Goal: Transaction & Acquisition: Book appointment/travel/reservation

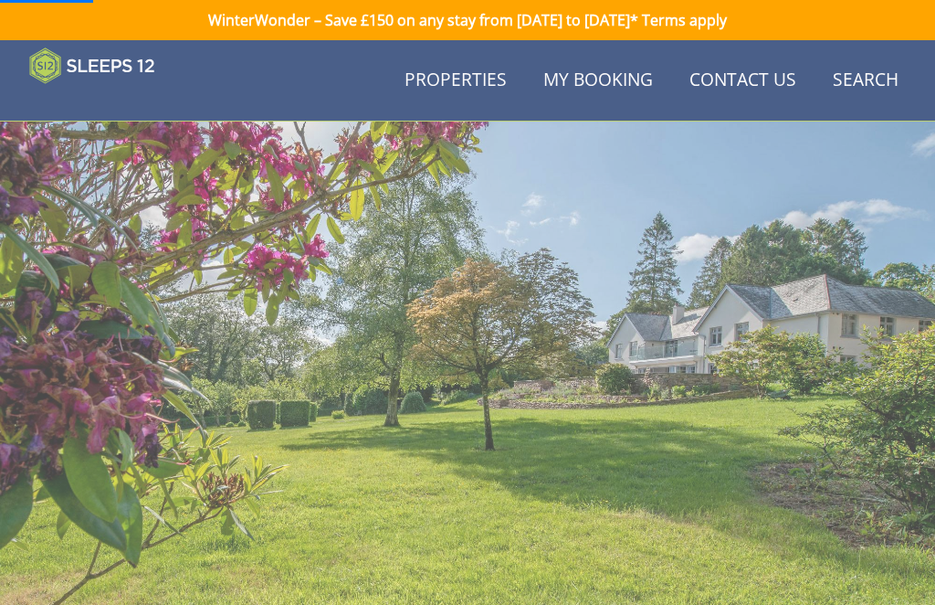
scroll to position [421, 0]
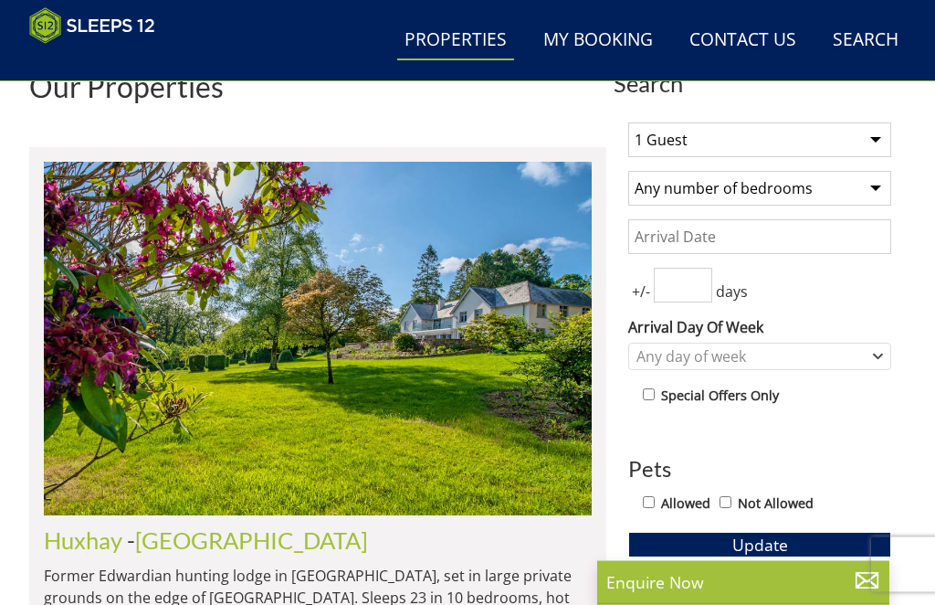
scroll to position [589, 0]
click at [875, 142] on select "1 Guest 2 Guests 3 Guests 4 Guests 5 Guests 6 Guests 7 Guests 8 Guests 9 Guests…" at bounding box center [759, 139] width 263 height 35
select select "12"
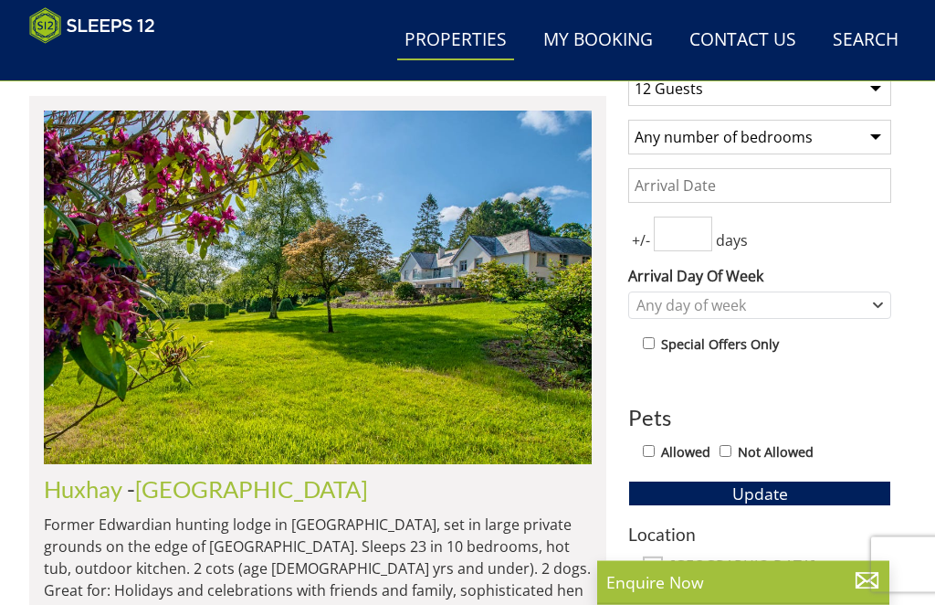
scroll to position [652, 0]
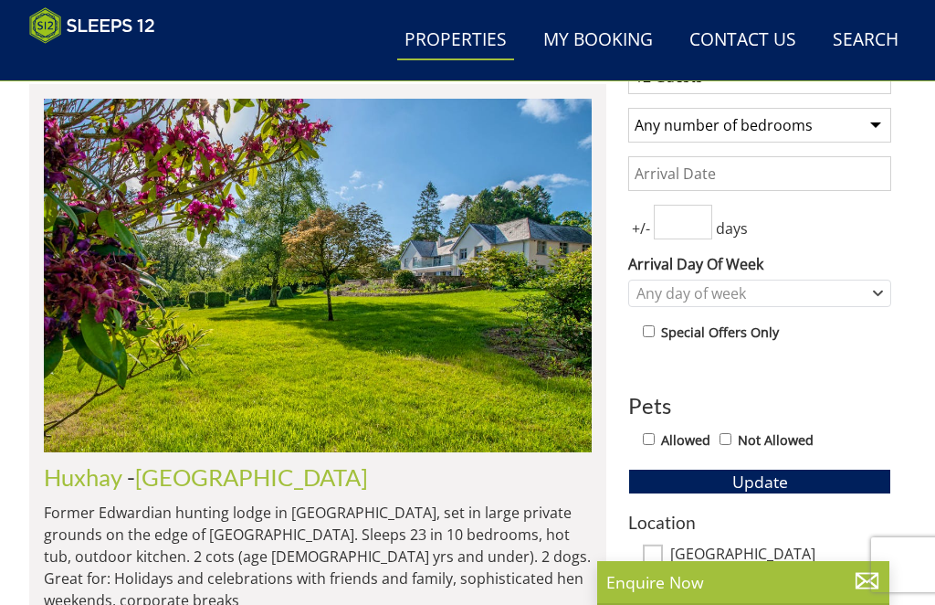
click at [655, 442] on input "Allowed" at bounding box center [649, 439] width 12 height 12
checkbox input "true"
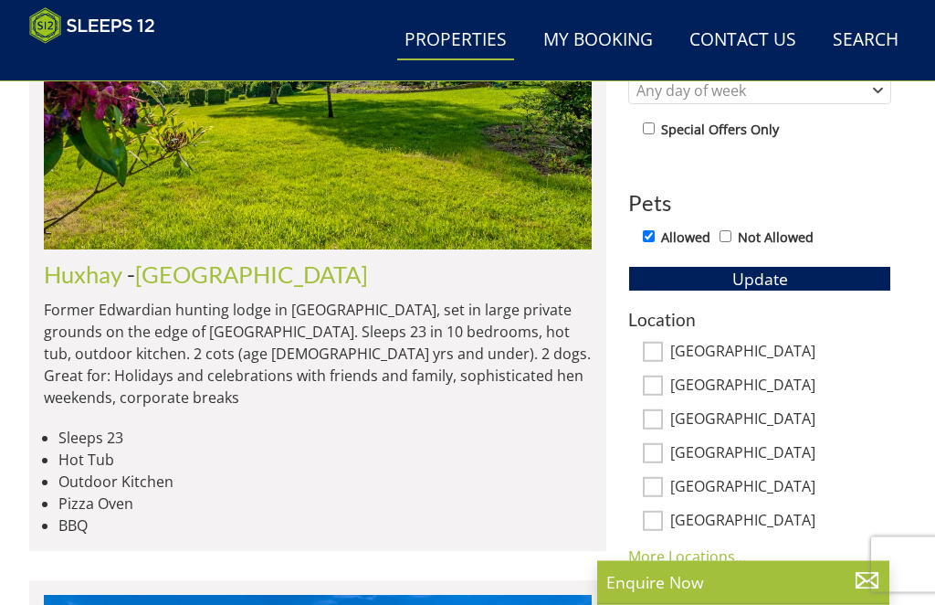
scroll to position [855, 0]
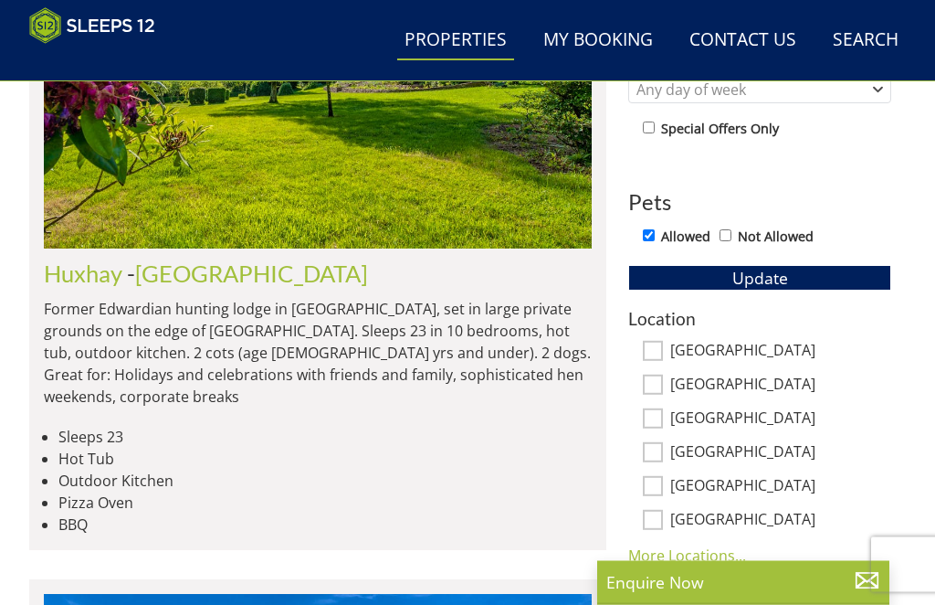
click at [659, 354] on input "[GEOGRAPHIC_DATA]" at bounding box center [653, 352] width 20 height 20
checkbox input "true"
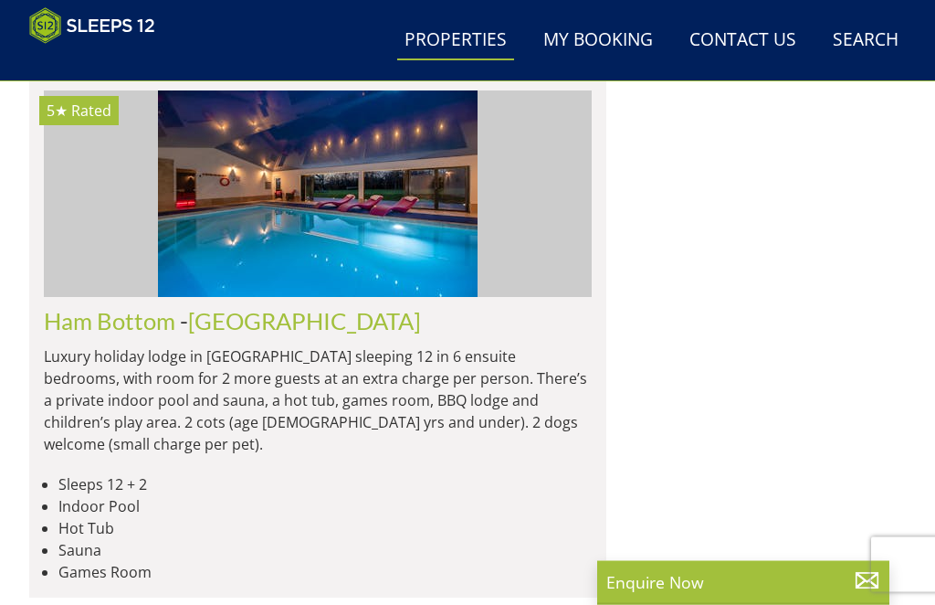
scroll to position [2800, 0]
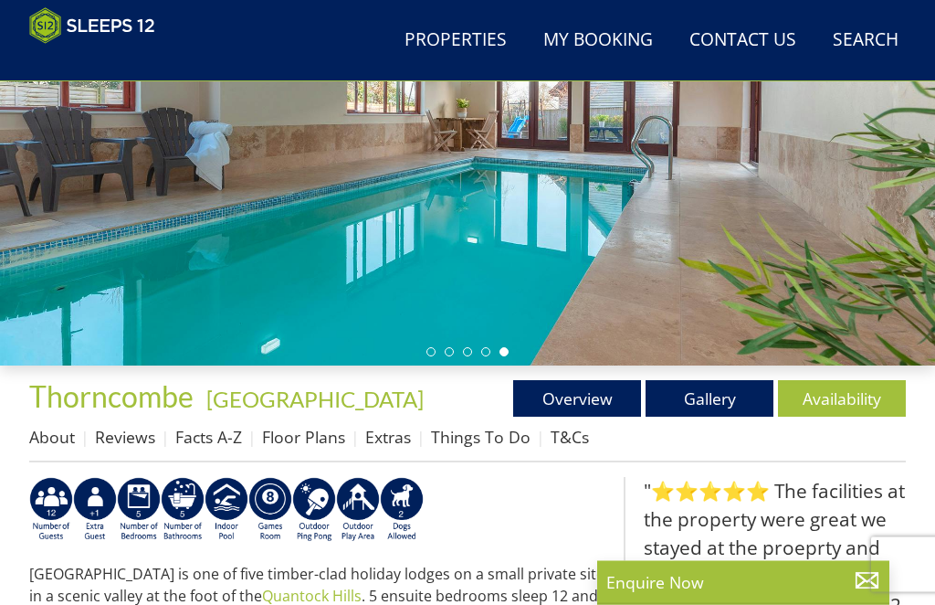
scroll to position [279, 0]
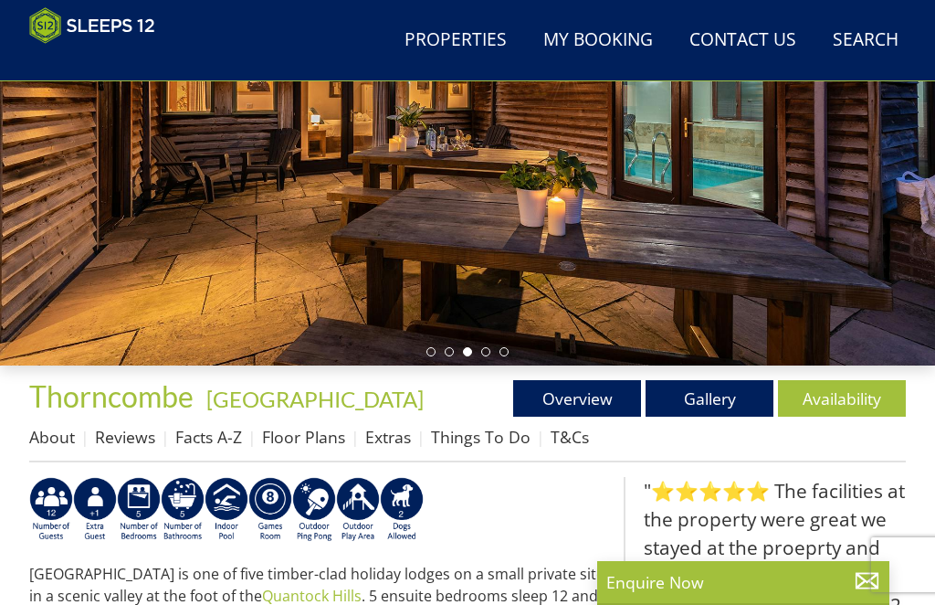
click at [310, 436] on link "Floor Plans" at bounding box center [303, 437] width 83 height 22
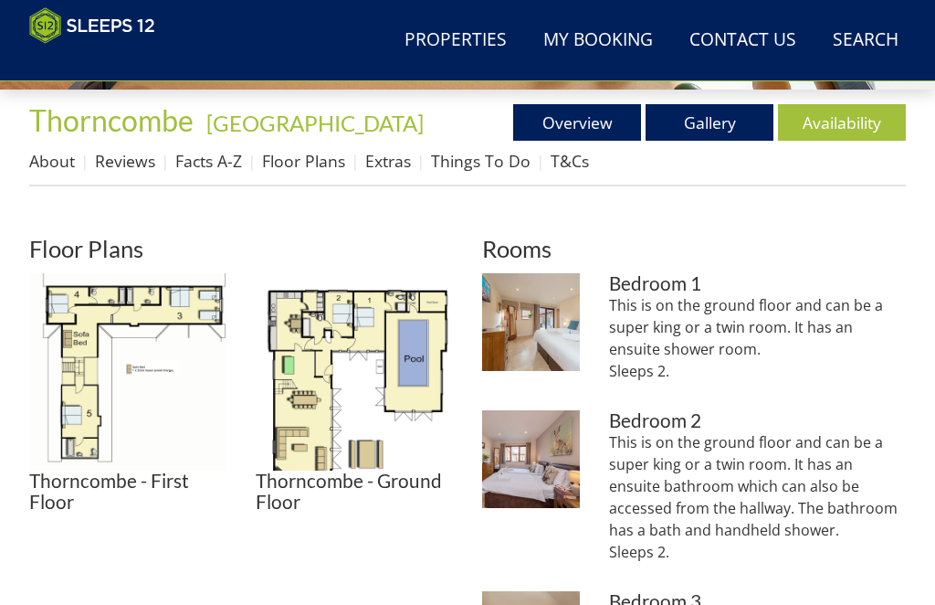
scroll to position [555, 0]
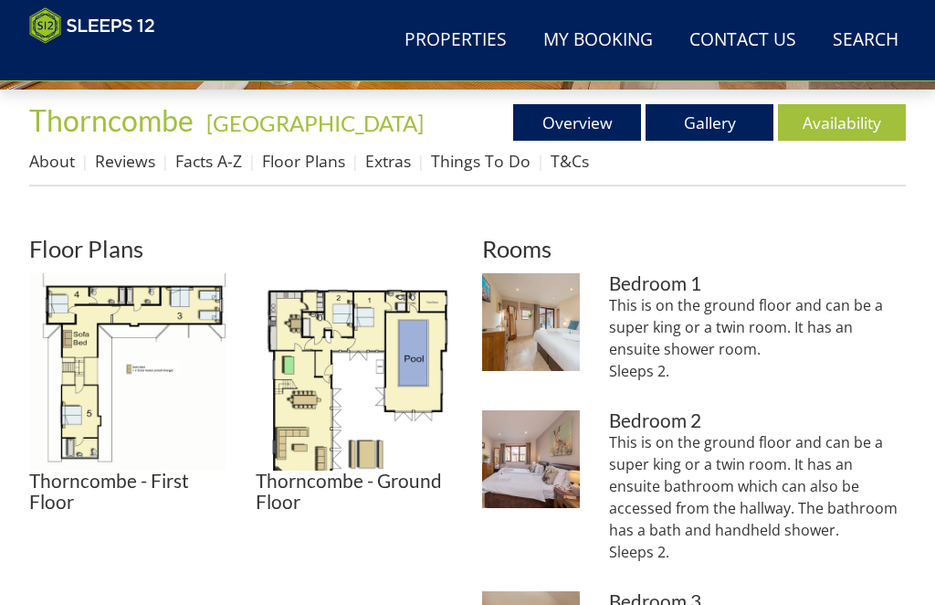
click at [367, 394] on img at bounding box center [354, 371] width 197 height 197
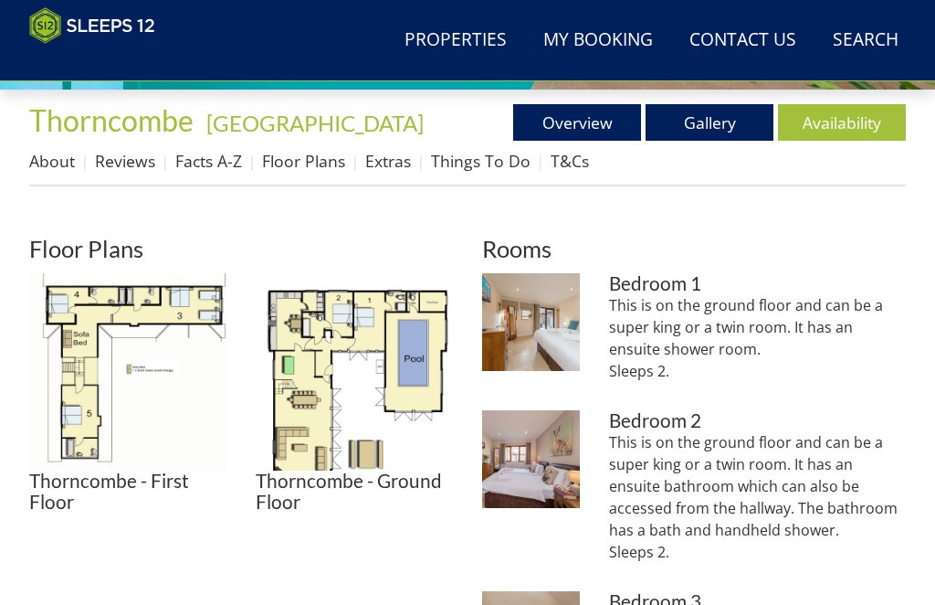
click at [92, 381] on img at bounding box center [127, 371] width 197 height 197
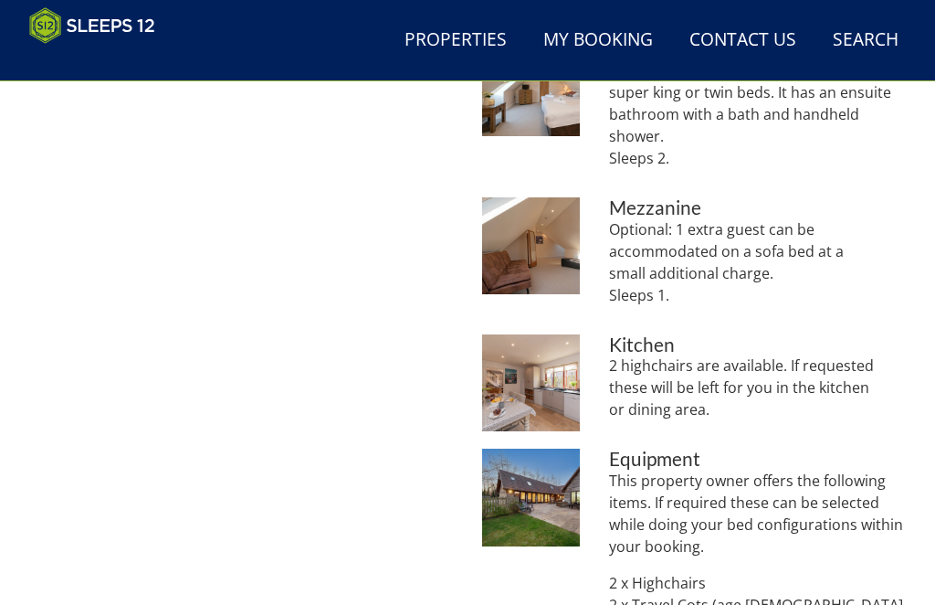
scroll to position [1427, 0]
click at [532, 386] on img at bounding box center [531, 382] width 98 height 98
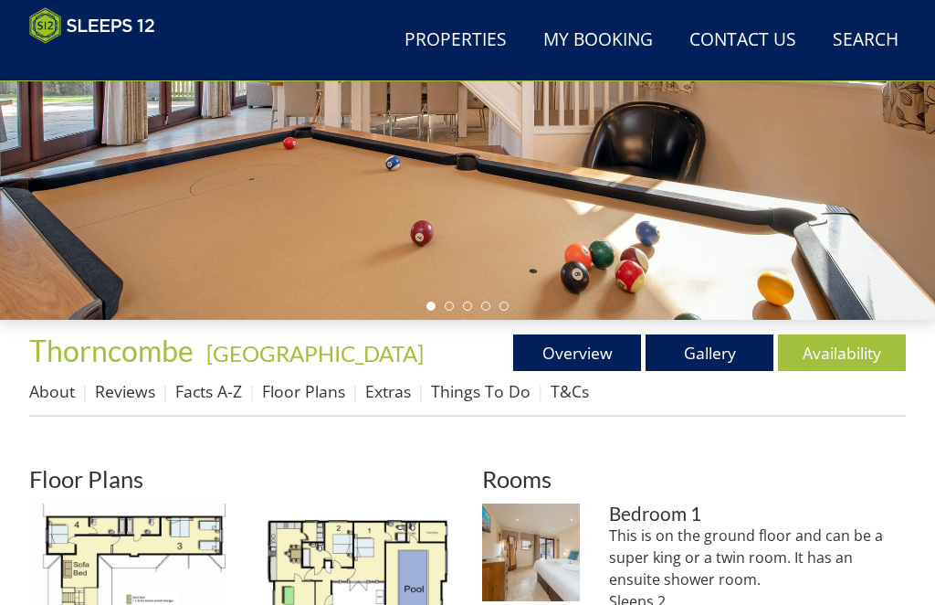
scroll to position [325, 0]
click at [706, 363] on link "Gallery" at bounding box center [710, 352] width 128 height 37
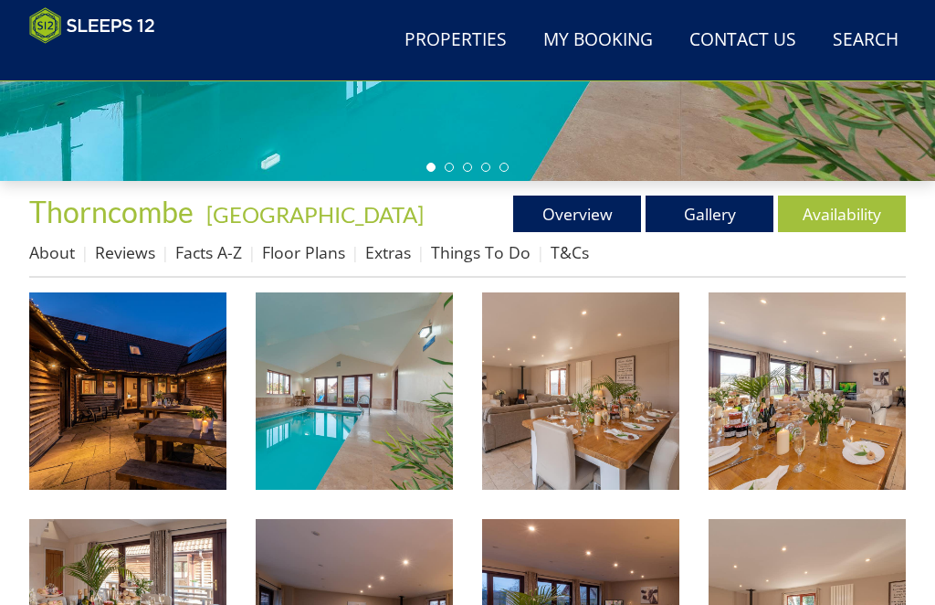
scroll to position [464, 0]
click at [155, 400] on img at bounding box center [127, 390] width 197 height 197
click at [848, 215] on link "Availability" at bounding box center [842, 213] width 128 height 37
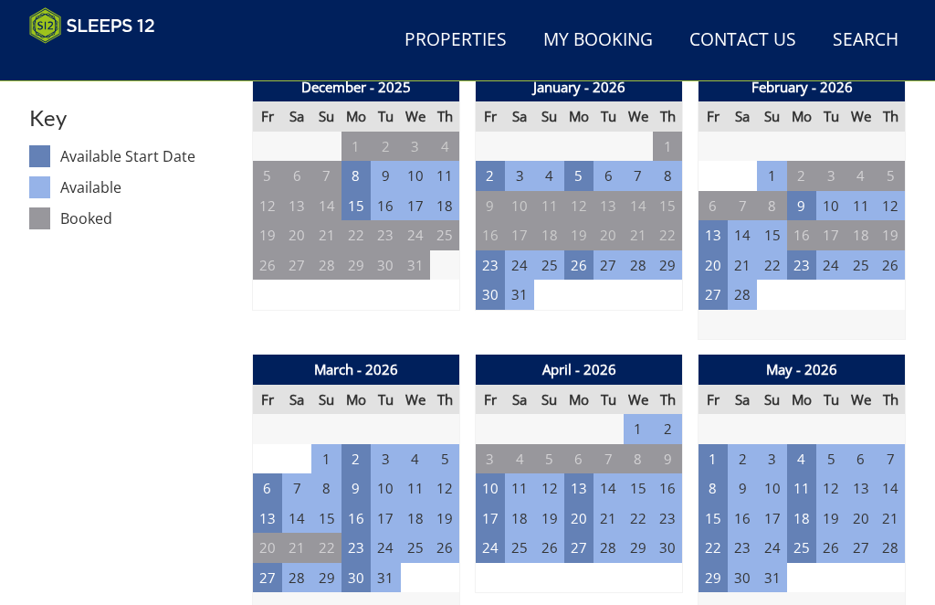
scroll to position [967, 0]
click at [723, 549] on td "22" at bounding box center [713, 547] width 29 height 30
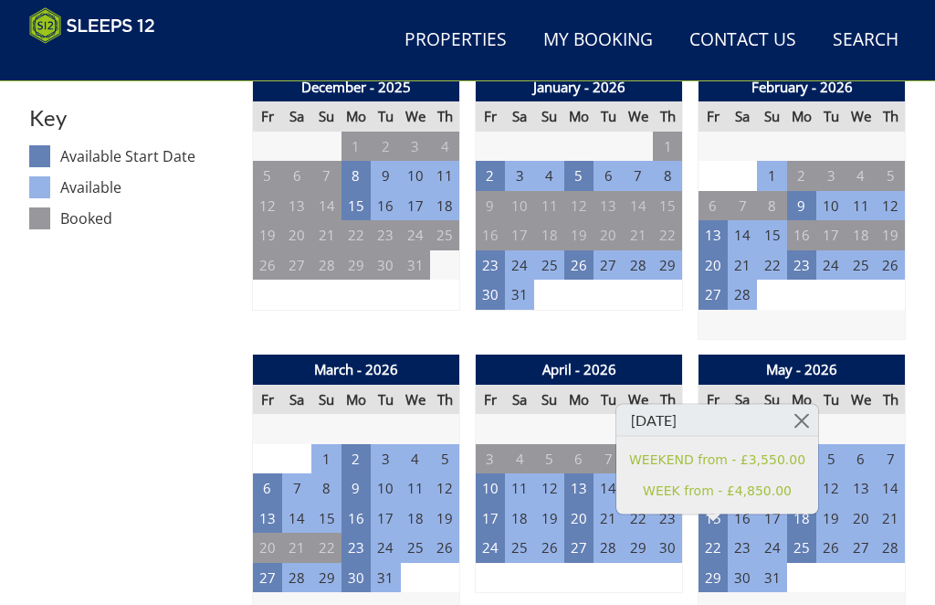
click at [798, 422] on link at bounding box center [802, 421] width 32 height 32
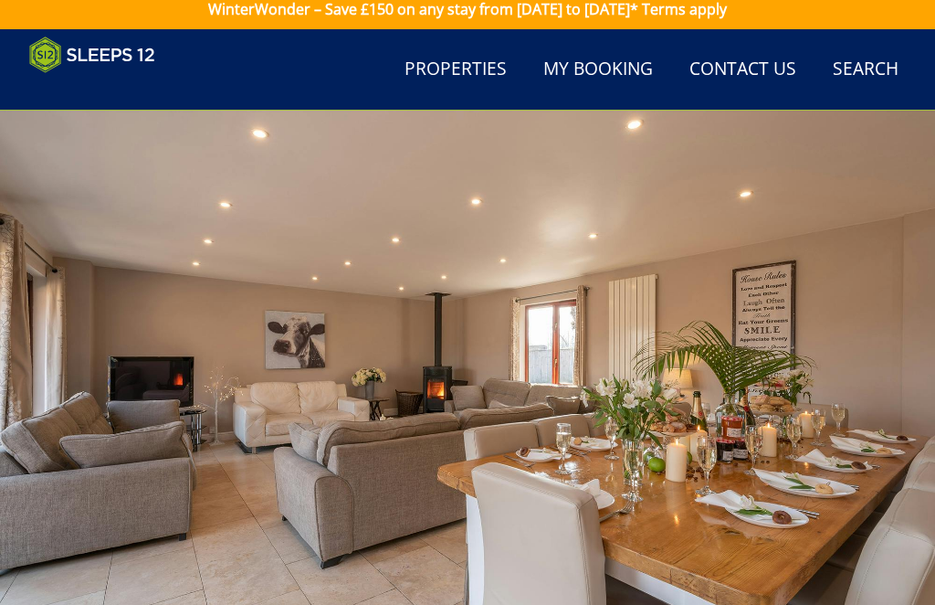
scroll to position [0, 0]
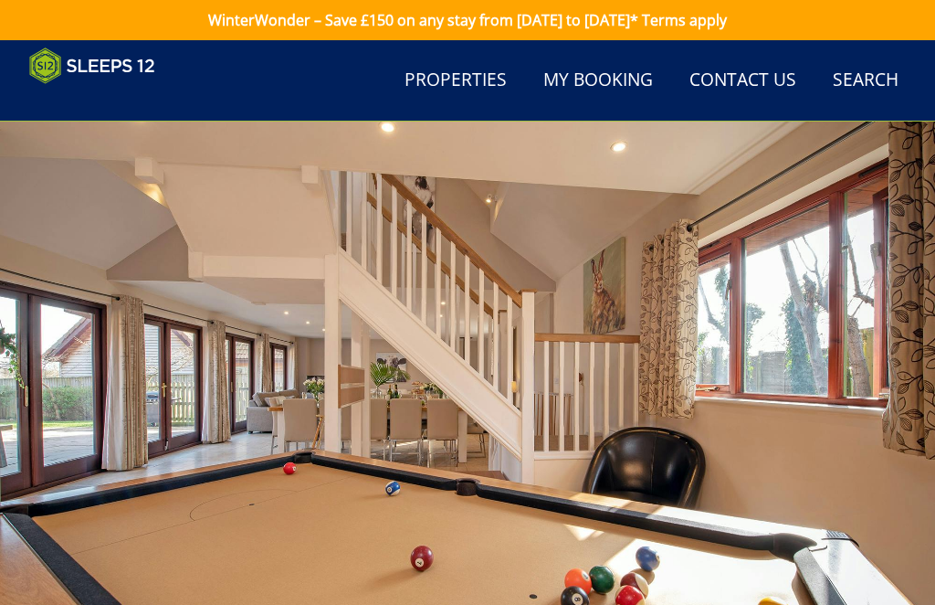
scroll to position [464, 0]
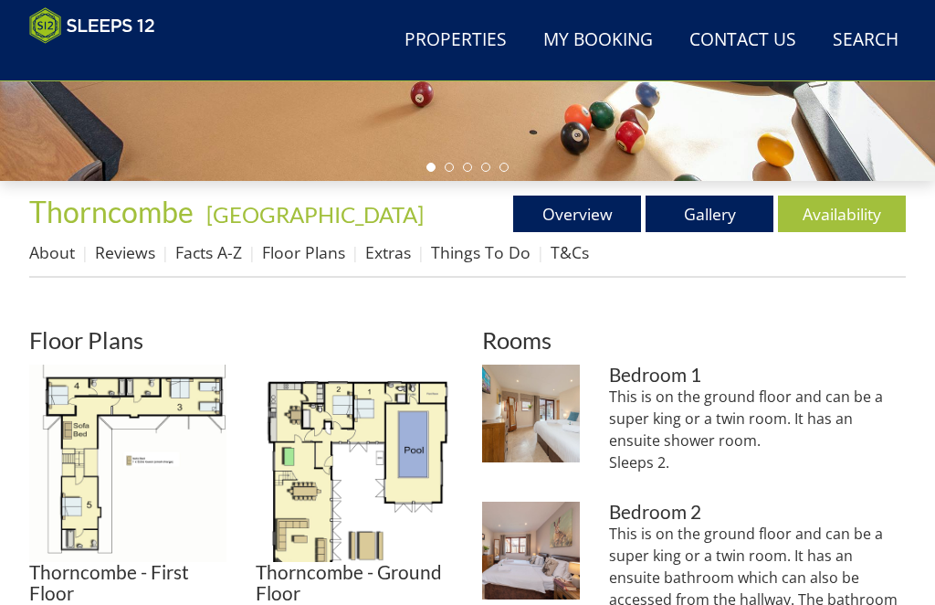
scroll to position [325, 0]
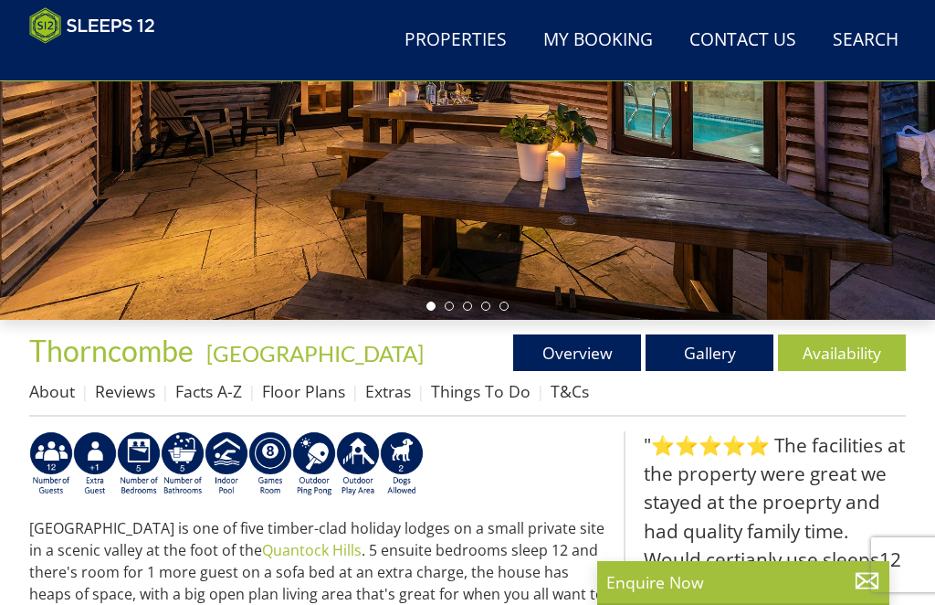
scroll to position [279, 0]
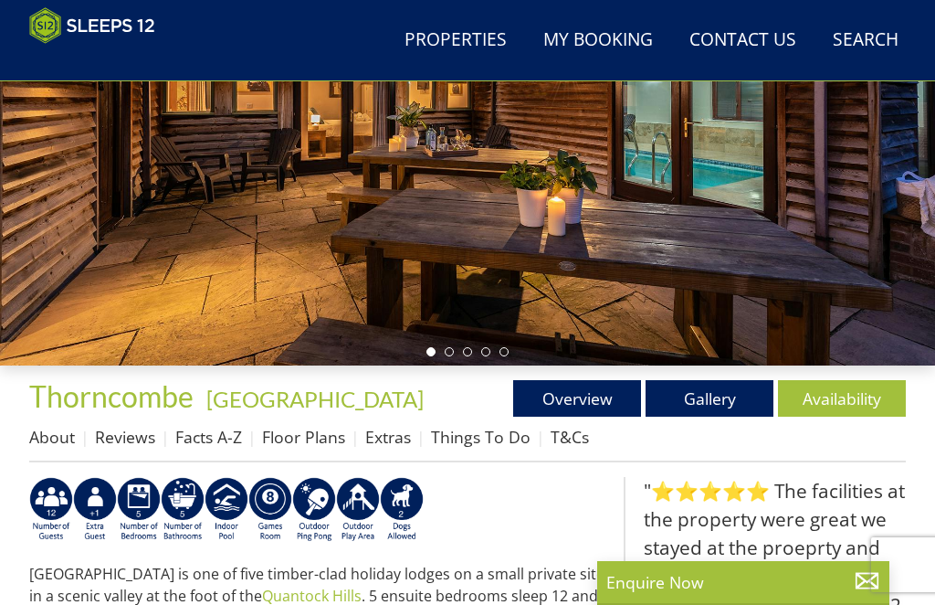
select select "12"
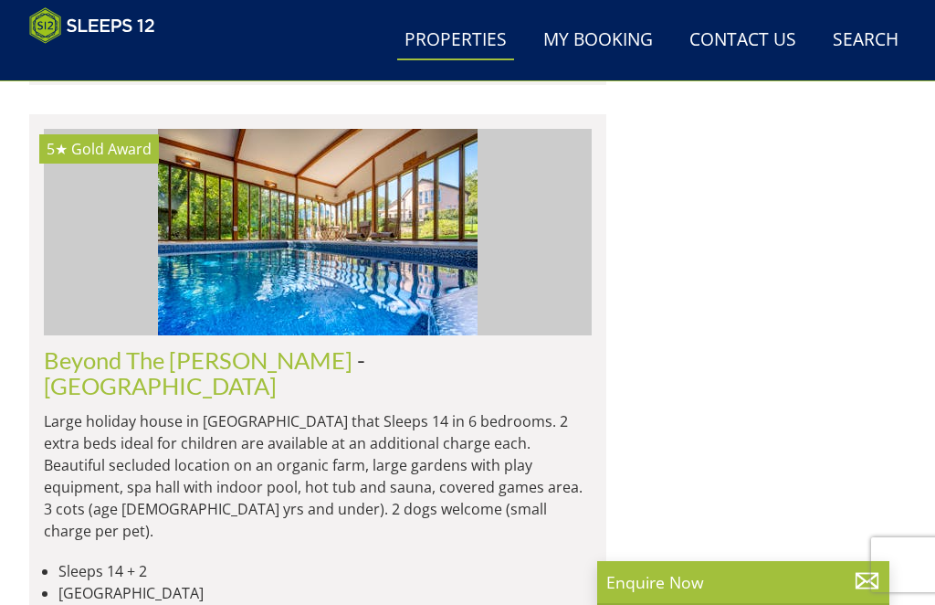
scroll to position [8063, 0]
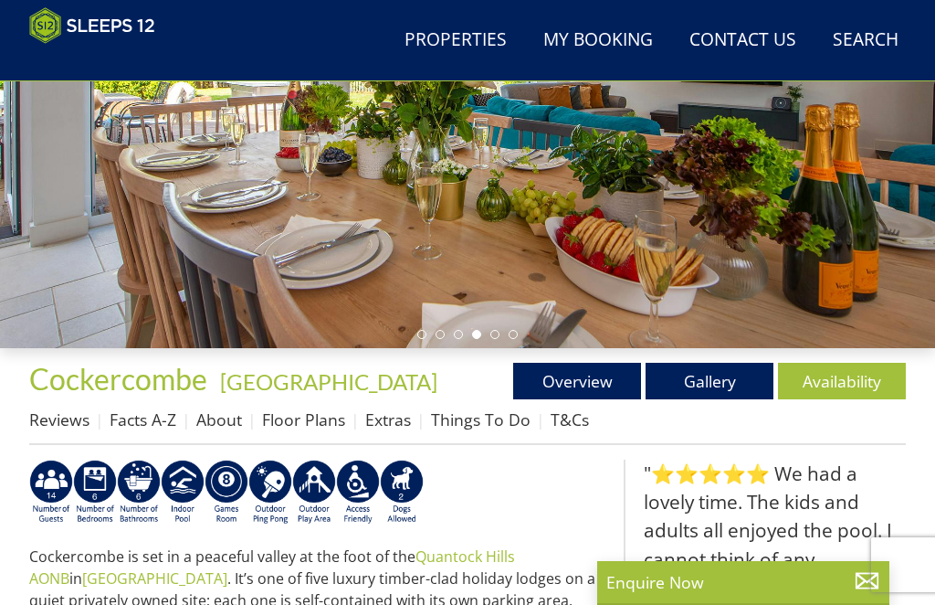
scroll to position [316, 0]
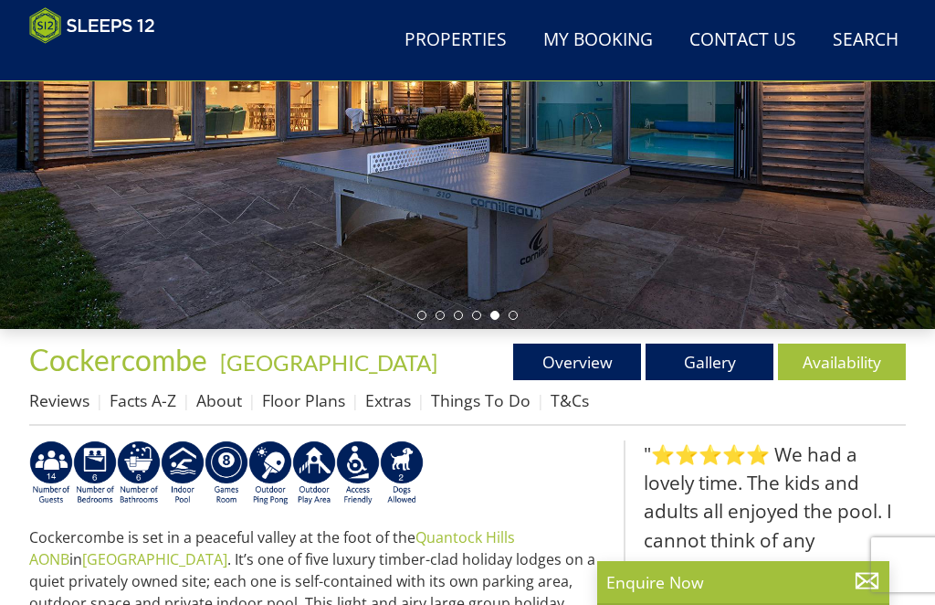
click at [308, 403] on link "Floor Plans" at bounding box center [303, 400] width 83 height 22
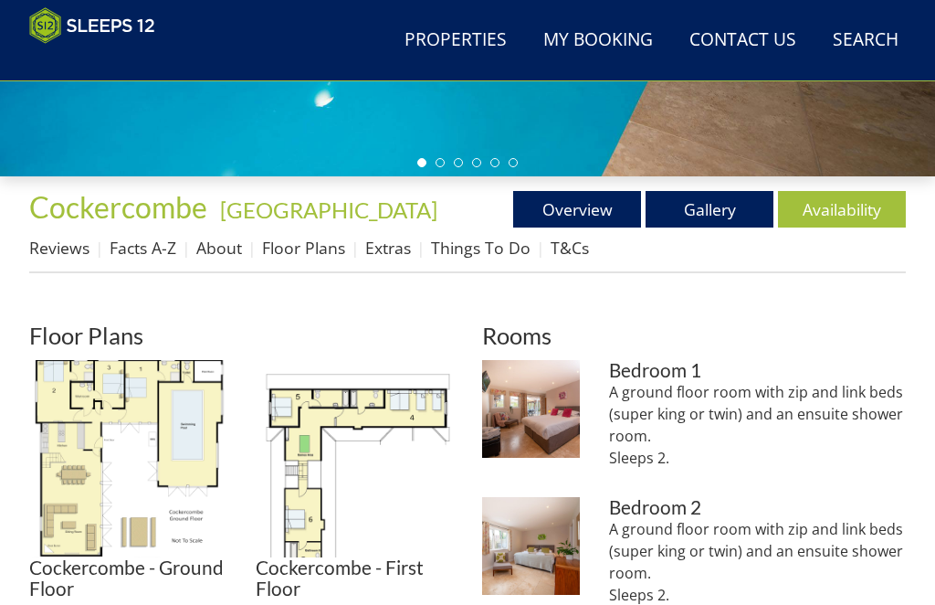
scroll to position [469, 0]
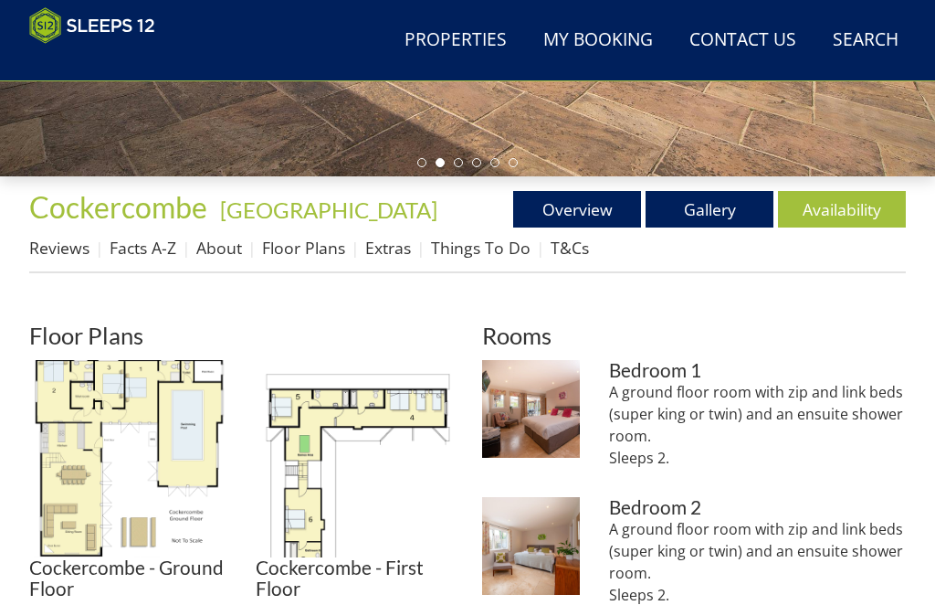
click at [307, 504] on img at bounding box center [354, 458] width 197 height 197
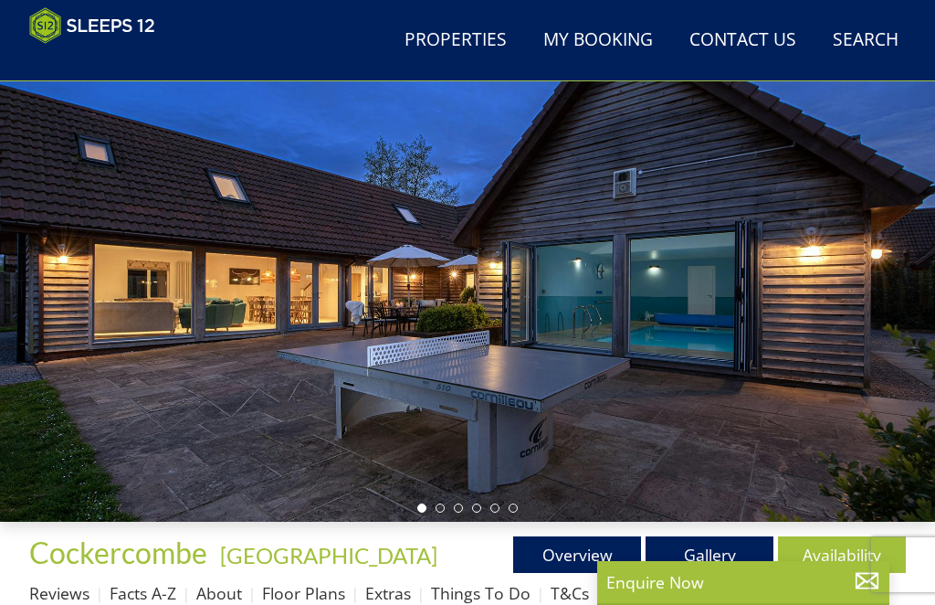
scroll to position [135, 0]
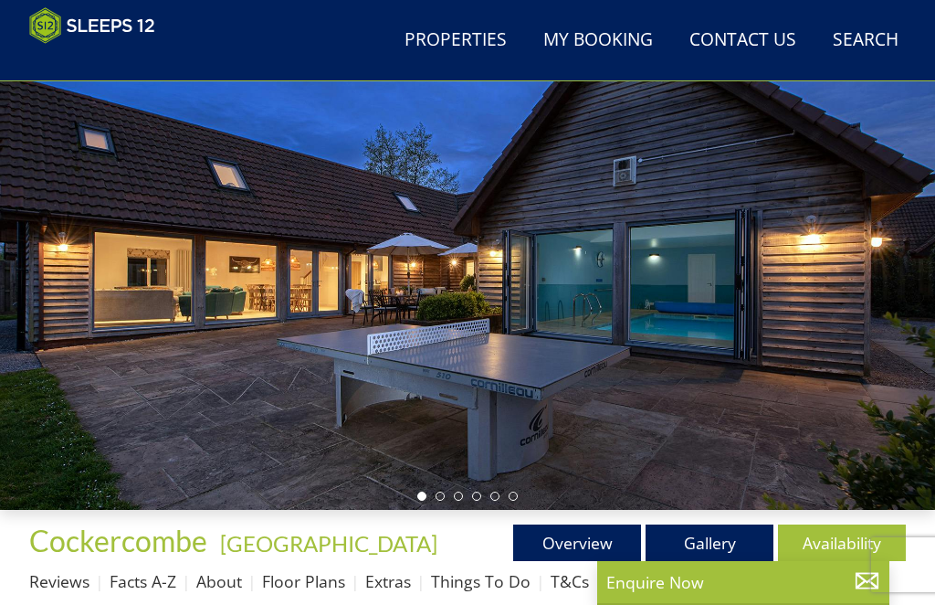
select select "12"
